Goal: Navigation & Orientation: Find specific page/section

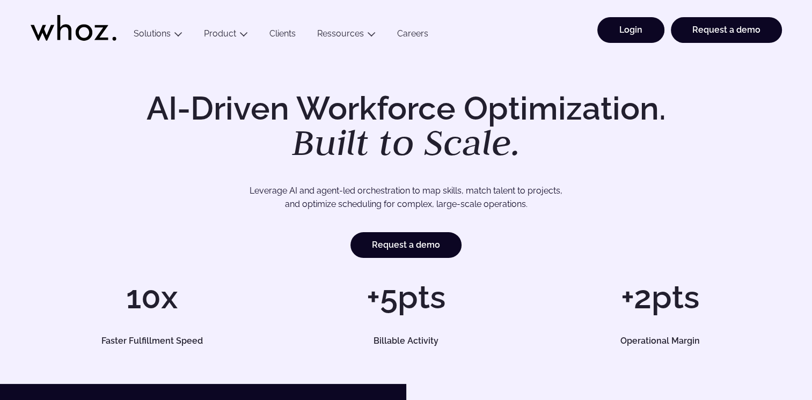
click at [631, 22] on link "Login" at bounding box center [630, 30] width 67 height 26
click at [646, 27] on link "Login" at bounding box center [630, 30] width 67 height 26
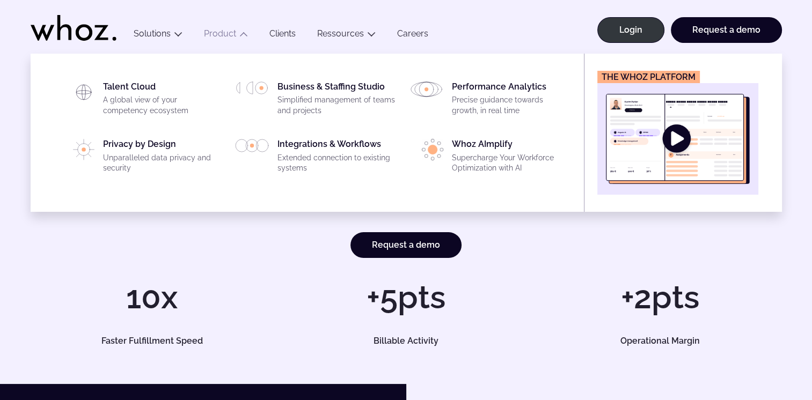
click at [675, 138] on img "Main" at bounding box center [678, 139] width 144 height 90
